Goal: Task Accomplishment & Management: Use online tool/utility

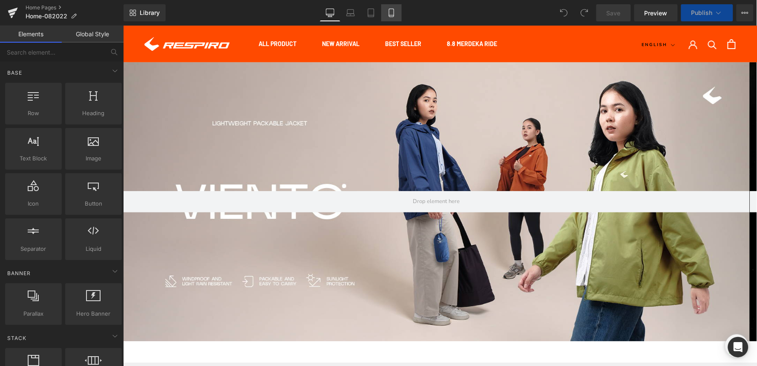
click at [192, 136] on div at bounding box center [436, 201] width 627 height 279
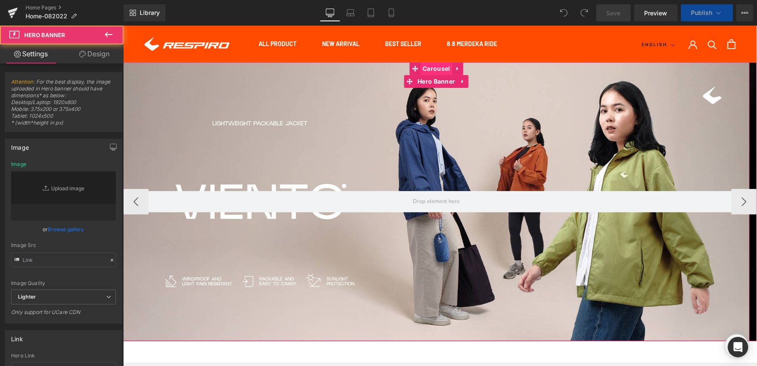
click at [438, 69] on span "Carousel" at bounding box center [436, 68] width 32 height 13
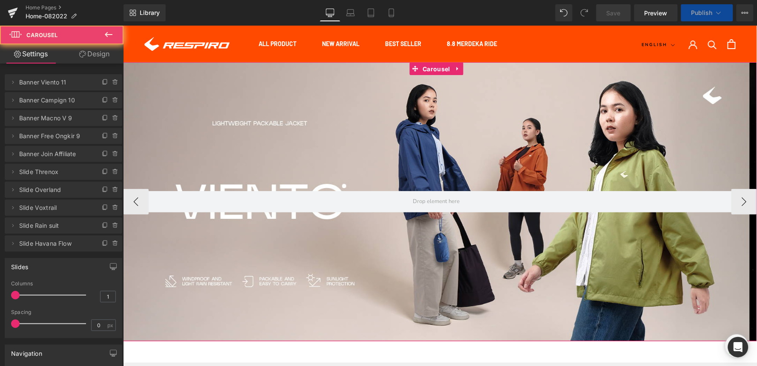
click at [102, 83] on icon at bounding box center [105, 82] width 7 height 7
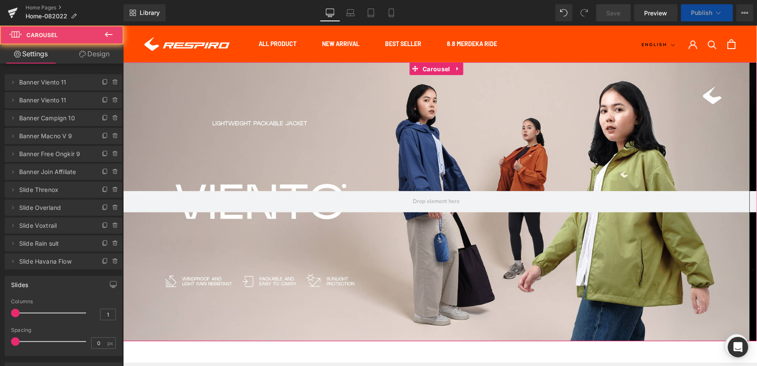
click at [63, 81] on span "Banner Viento 11" at bounding box center [55, 82] width 72 height 16
click at [11, 81] on icon at bounding box center [12, 82] width 7 height 7
click at [13, 84] on icon at bounding box center [12, 82] width 7 height 7
click at [12, 82] on icon at bounding box center [12, 82] width 7 height 7
click at [45, 77] on span "Banner Viento 11" at bounding box center [55, 82] width 72 height 16
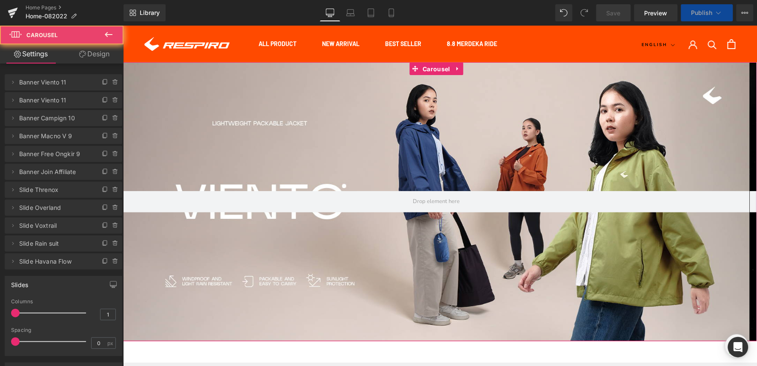
click at [47, 79] on span "Banner Viento 11" at bounding box center [55, 82] width 72 height 16
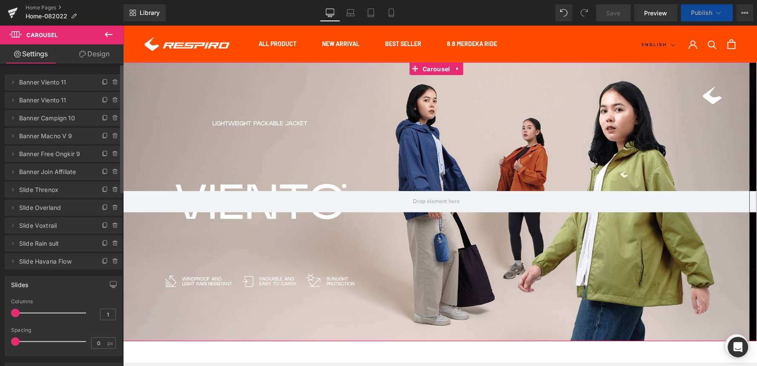
click at [14, 82] on icon at bounding box center [12, 82] width 7 height 7
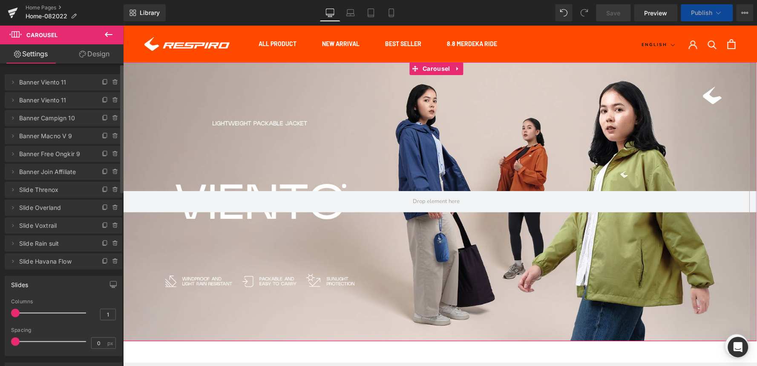
click at [14, 82] on icon at bounding box center [12, 82] width 7 height 7
click at [53, 84] on span "Banner Viento 11" at bounding box center [55, 82] width 72 height 16
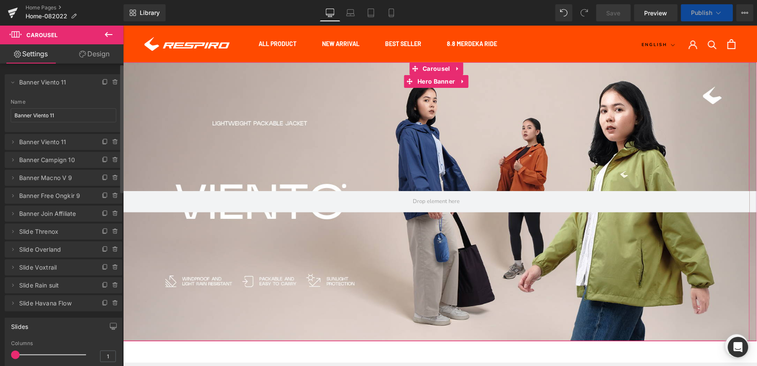
click at [53, 84] on span "Banner Viento 11" at bounding box center [55, 82] width 72 height 16
drag, startPoint x: 59, startPoint y: 114, endPoint x: 33, endPoint y: 115, distance: 25.6
click at [33, 115] on input "Banner Viento 11" at bounding box center [64, 115] width 106 height 14
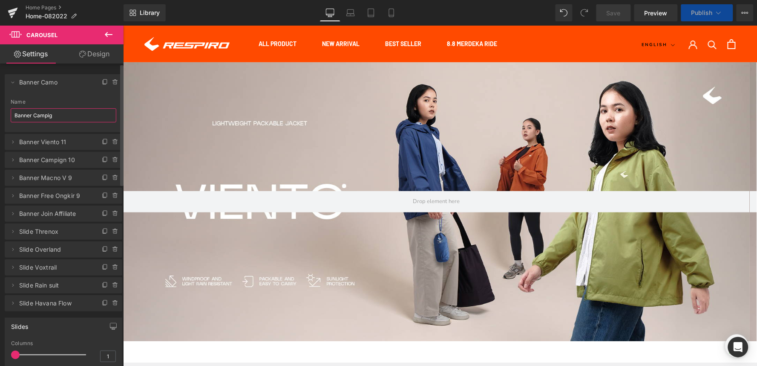
type input "Banner Campign"
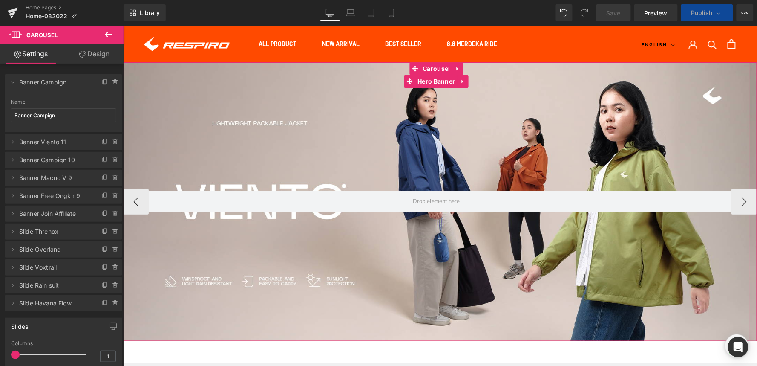
click at [196, 146] on div at bounding box center [436, 201] width 627 height 279
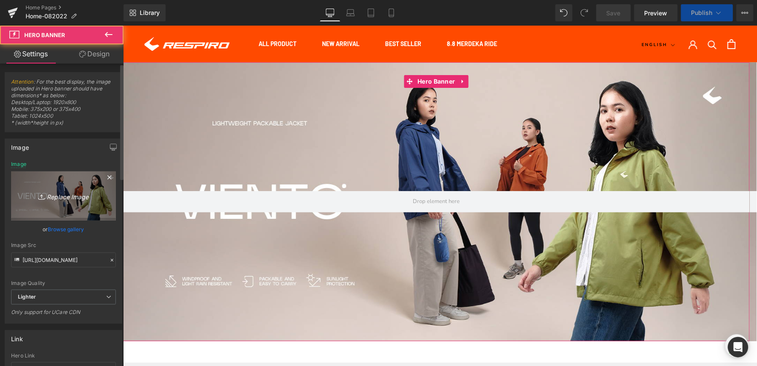
click at [58, 199] on icon "Replace Image" at bounding box center [63, 196] width 68 height 11
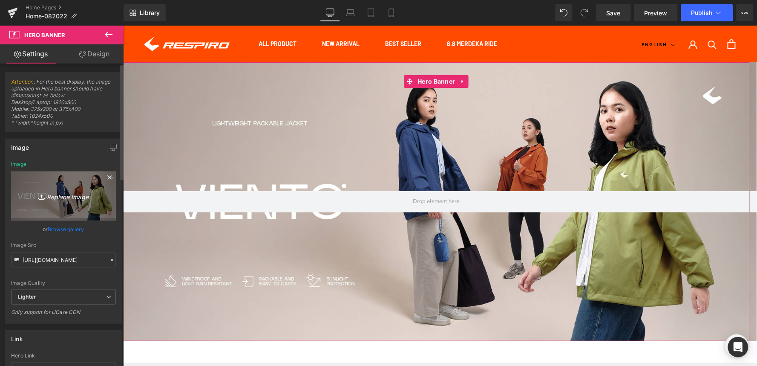
type input "C:\fakepath\SPESIAL MERDEKA RIDE-Webstore-1800x800.jpg"
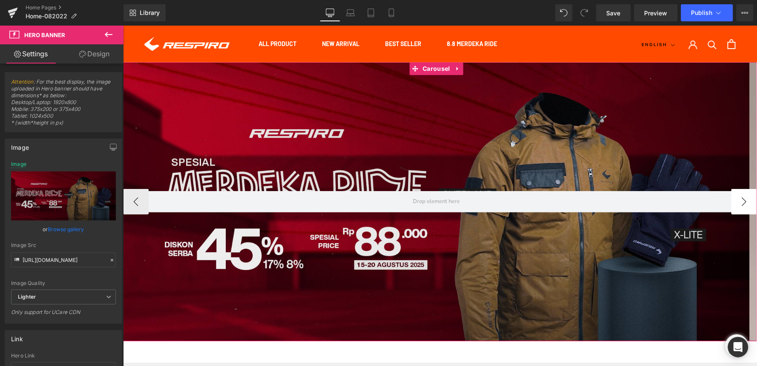
click at [739, 194] on button "›" at bounding box center [744, 201] width 26 height 26
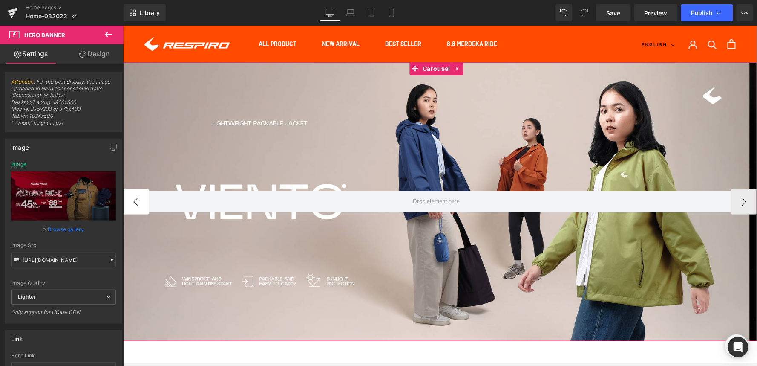
click at [137, 205] on button "‹" at bounding box center [136, 201] width 26 height 26
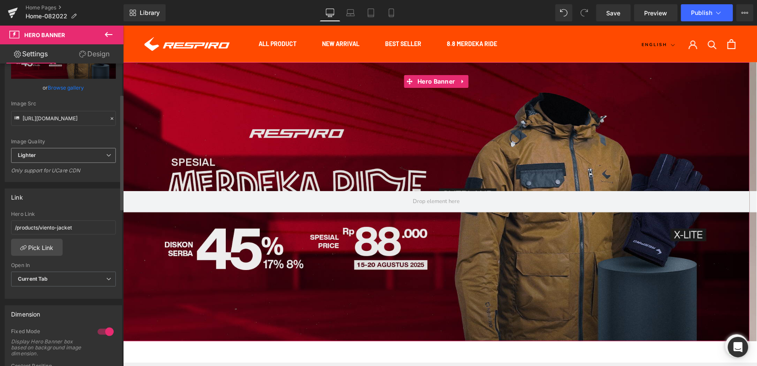
scroll to position [142, 0]
drag, startPoint x: 78, startPoint y: 225, endPoint x: 3, endPoint y: 234, distance: 75.2
click at [3, 234] on div "Link /products/viento-jacket Hero Link /products/viento-jacket Pick Link Curren…" at bounding box center [63, 240] width 127 height 117
type input "/collections/promotion"
click at [354, 12] on icon at bounding box center [350, 12] width 6 height 4
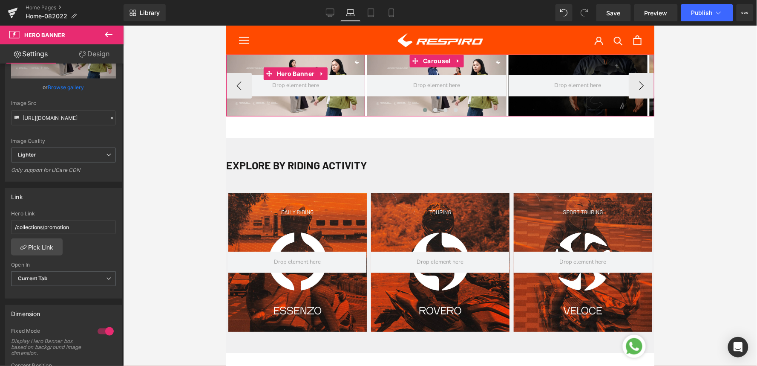
click at [255, 57] on div at bounding box center [295, 85] width 139 height 62
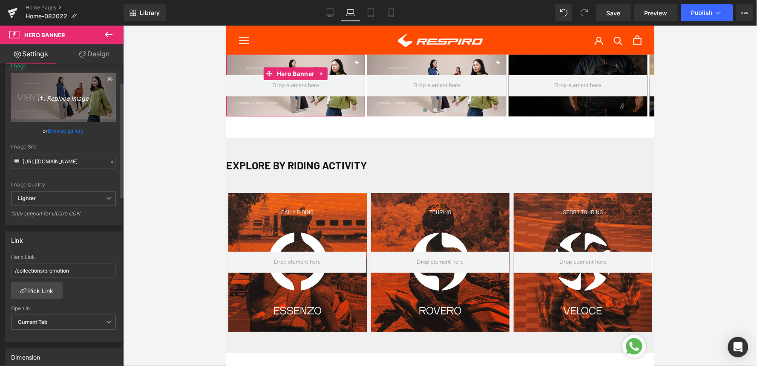
scroll to position [47, 0]
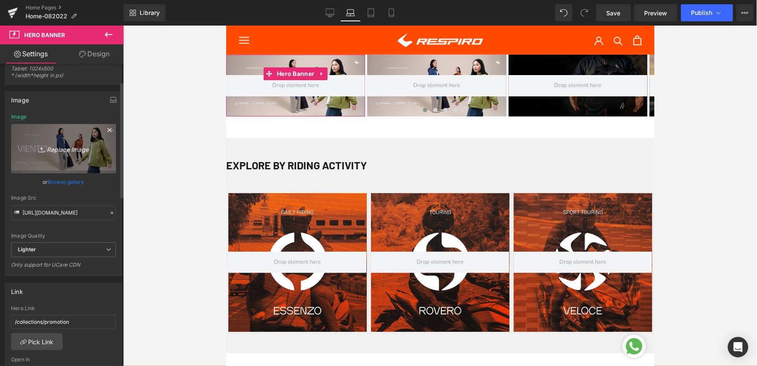
click at [67, 149] on icon "Replace Image" at bounding box center [63, 148] width 68 height 11
type input "C:\fakepath\SPESIAL MERDEKA RIDE-Webstore-1800x800.jpg"
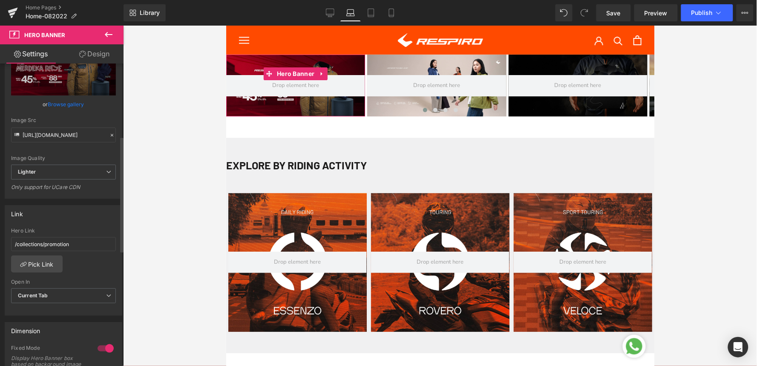
scroll to position [189, 0]
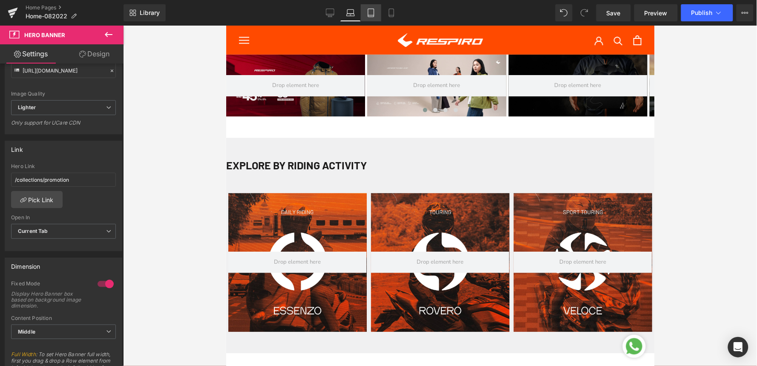
click at [368, 16] on icon at bounding box center [371, 13] width 9 height 9
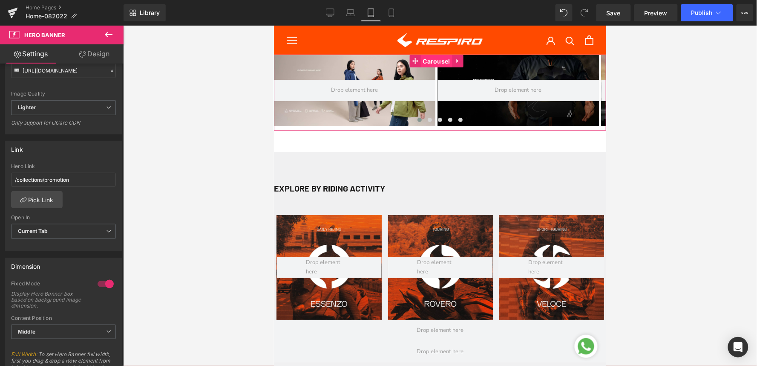
click at [436, 64] on span "Carousel" at bounding box center [436, 61] width 32 height 13
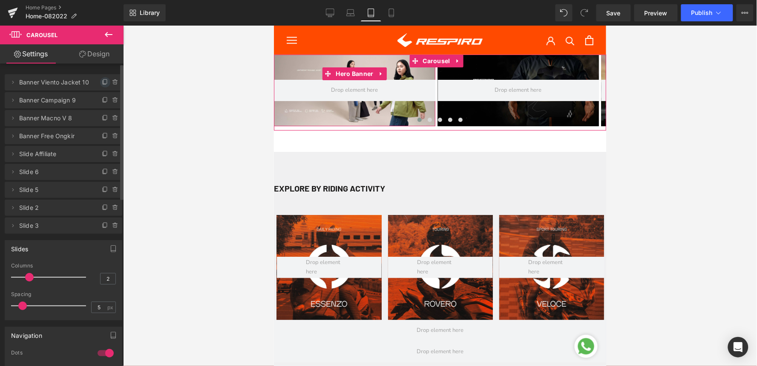
click at [102, 81] on icon at bounding box center [105, 82] width 7 height 7
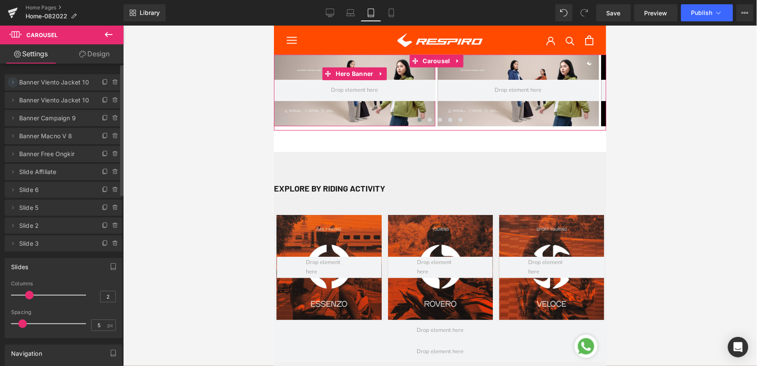
click at [12, 80] on icon at bounding box center [12, 82] width 7 height 7
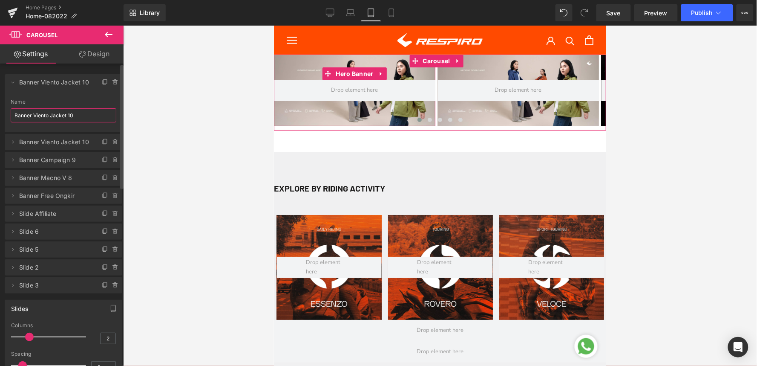
drag, startPoint x: 73, startPoint y: 114, endPoint x: 33, endPoint y: 116, distance: 40.1
click at [33, 116] on input "Banner Viento Jacket 10" at bounding box center [64, 115] width 106 height 14
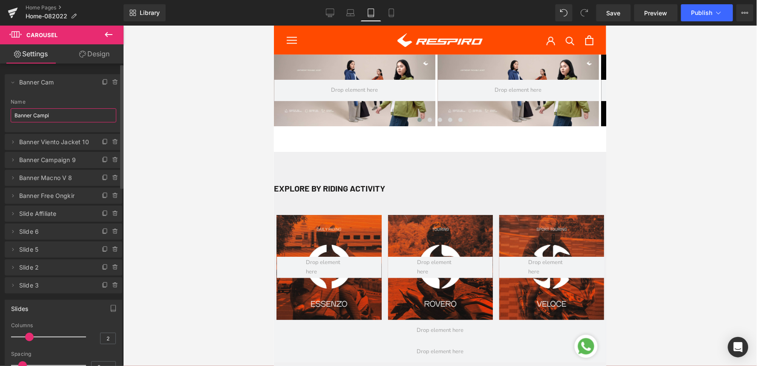
type input "Banner Campig"
click at [195, 132] on div at bounding box center [440, 196] width 634 height 340
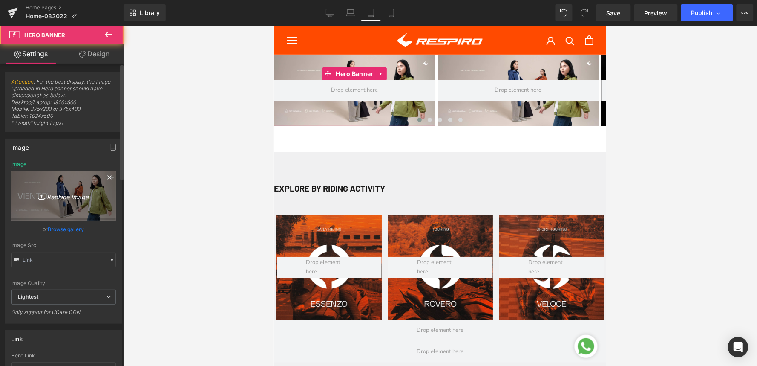
click at [66, 199] on icon "Replace Image" at bounding box center [63, 196] width 68 height 11
type input "C:\fakepath\SPESIAL MERDEKA RIDE-Webstore-1800x800.jpg"
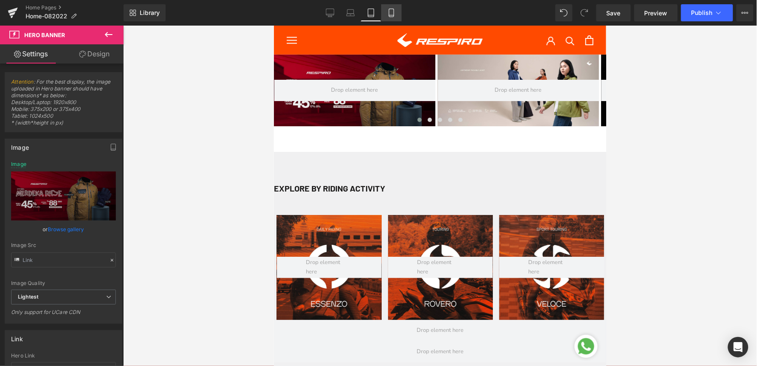
drag, startPoint x: 389, startPoint y: 13, endPoint x: 54, endPoint y: 182, distance: 375.2
click at [389, 13] on icon at bounding box center [391, 13] width 5 height 8
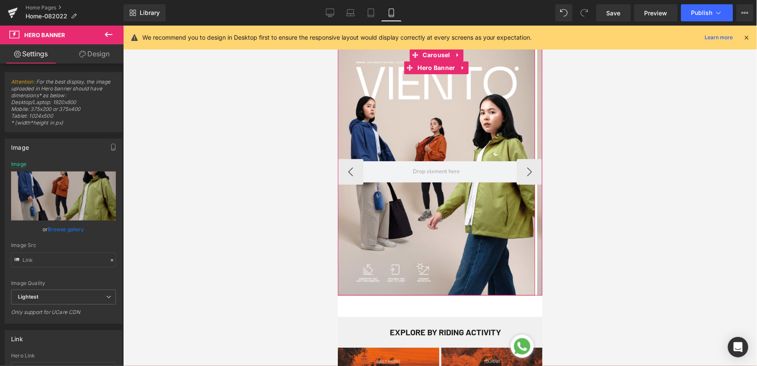
click at [378, 121] on div at bounding box center [436, 171] width 197 height 247
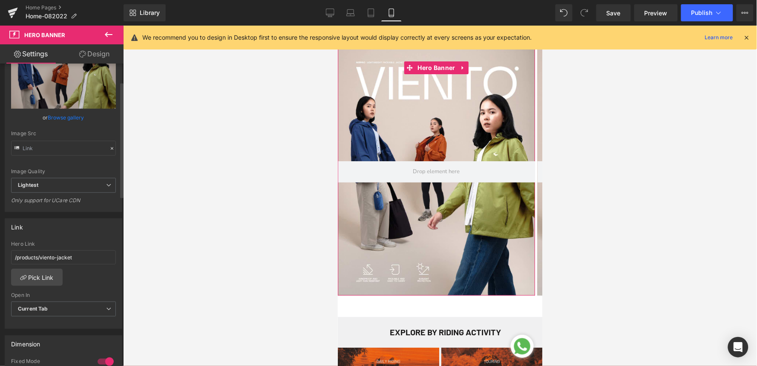
scroll to position [47, 0]
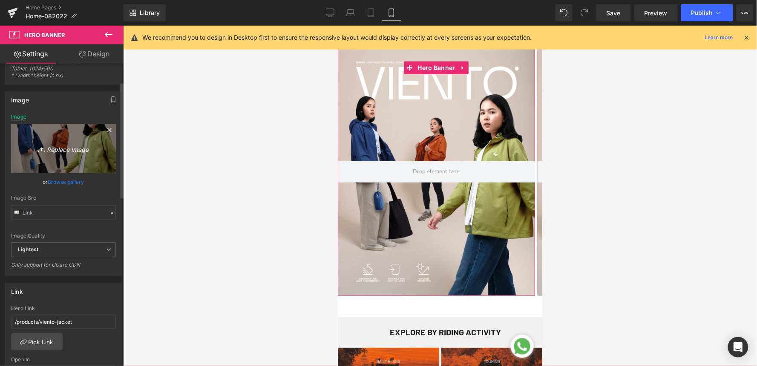
click at [63, 148] on icon "Replace Image" at bounding box center [63, 148] width 68 height 11
type input "C:\fakepath\SPESIAL MERDEKA RIDE-Webstore-1080x1350.jpg"
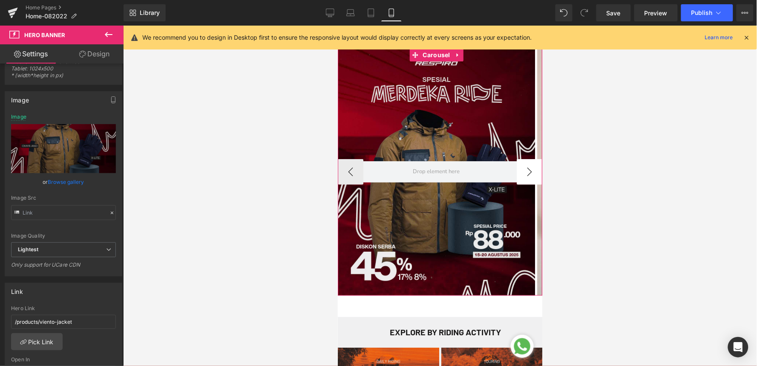
click at [523, 172] on button "›" at bounding box center [530, 172] width 26 height 26
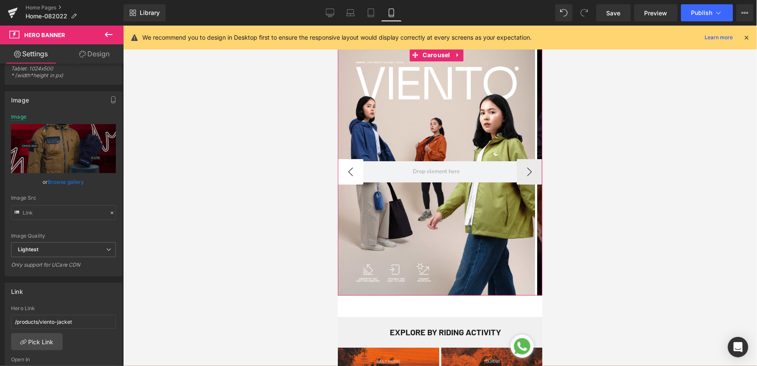
click at [350, 168] on button "‹" at bounding box center [351, 172] width 26 height 26
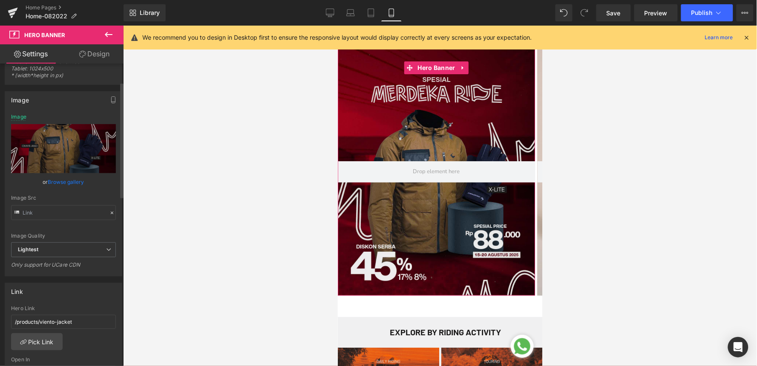
scroll to position [189, 0]
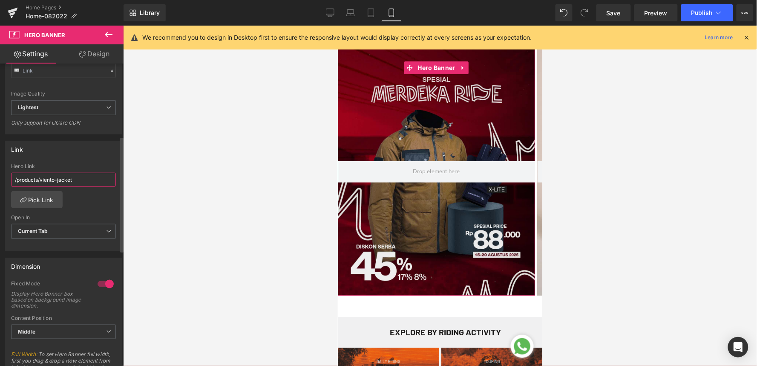
click at [76, 181] on input "/products/viento-jacket" at bounding box center [63, 180] width 105 height 14
drag, startPoint x: 76, startPoint y: 181, endPoint x: 0, endPoint y: 167, distance: 77.2
click at [0, 167] on div "Link /products/viento-jacket Hero Link /products/viento-jacket Pick Link Curren…" at bounding box center [63, 192] width 127 height 117
type input "/collections/promotion"
click at [368, 14] on icon at bounding box center [371, 13] width 6 height 8
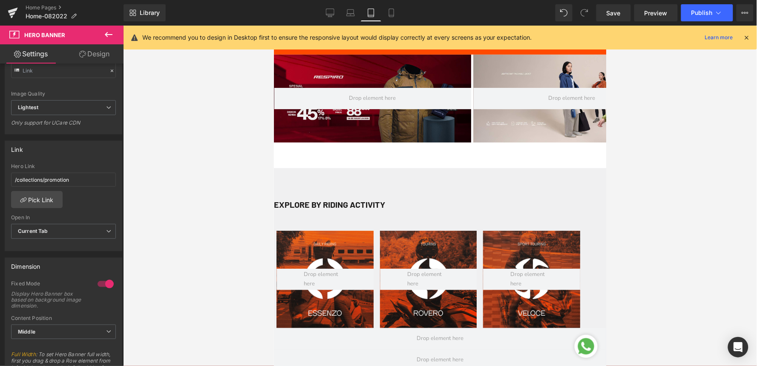
scroll to position [6, 0]
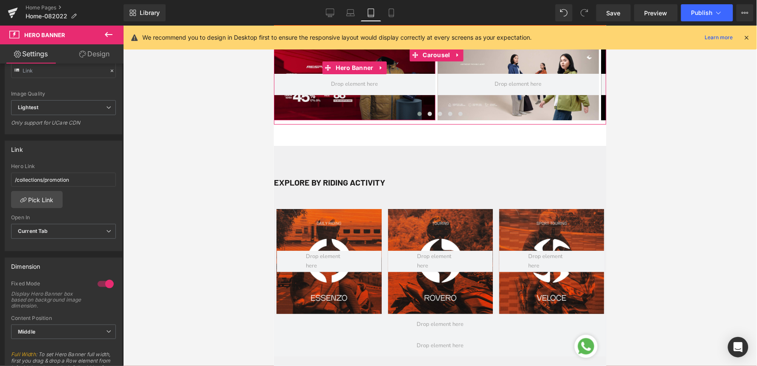
click at [330, 103] on div at bounding box center [355, 84] width 162 height 72
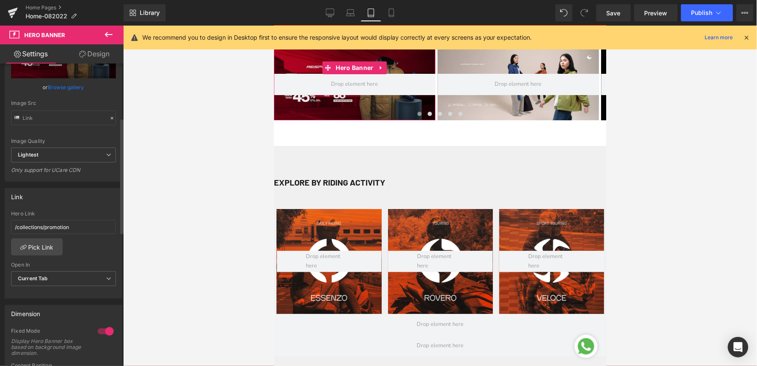
scroll to position [0, 0]
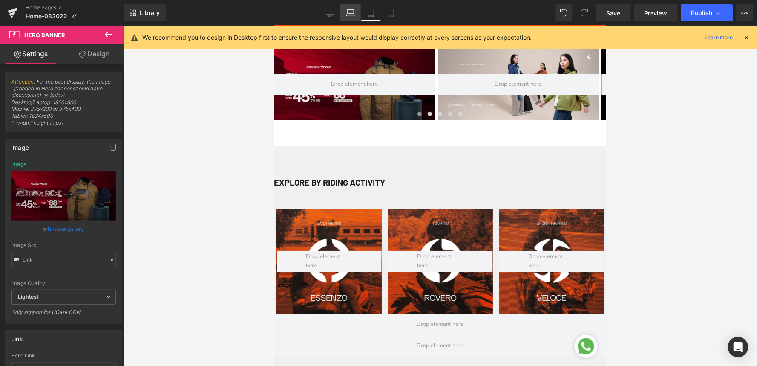
click at [353, 20] on link "Laptop" at bounding box center [351, 12] width 20 height 17
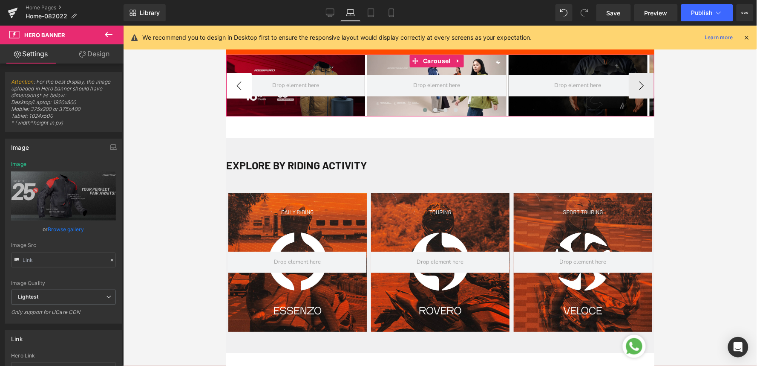
click at [234, 80] on button "‹" at bounding box center [239, 85] width 26 height 26
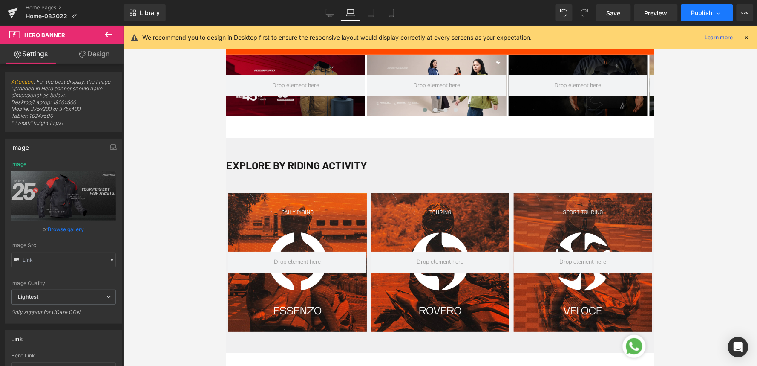
click at [697, 13] on span "Publish" at bounding box center [702, 12] width 21 height 7
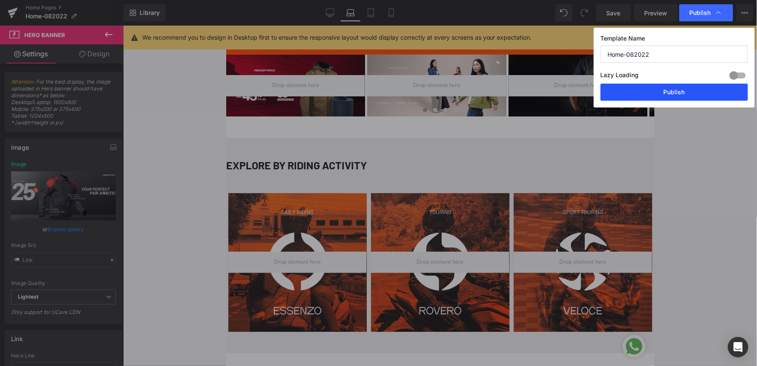
click at [678, 88] on button "Publish" at bounding box center [674, 92] width 147 height 17
